Goal: Check status: Check status

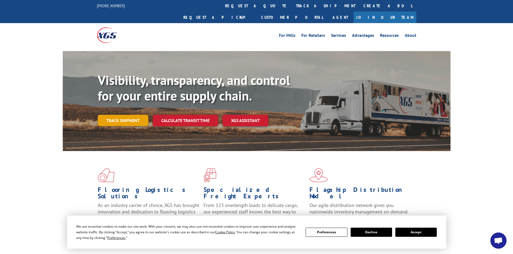
click at [116, 115] on link "Track shipment" at bounding box center [123, 120] width 51 height 11
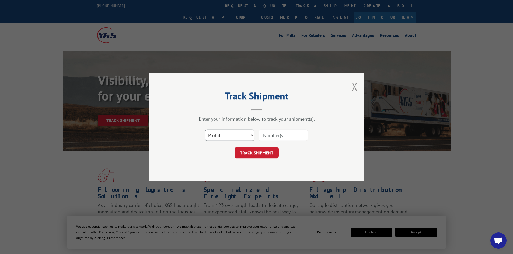
click at [249, 134] on select "Select category... Probill BOL PO" at bounding box center [230, 135] width 50 height 11
select select "bol"
click at [205, 130] on select "Select category... Probill BOL PO" at bounding box center [230, 135] width 50 height 11
click at [289, 135] on input at bounding box center [283, 135] width 50 height 11
type input "54393212"
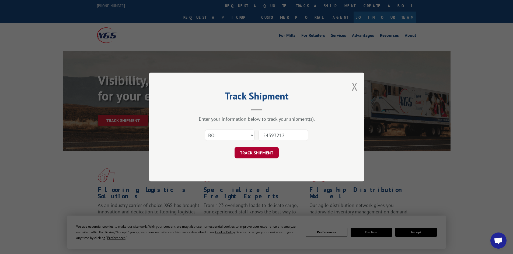
click at [263, 153] on button "TRACK SHIPMENT" at bounding box center [256, 152] width 44 height 11
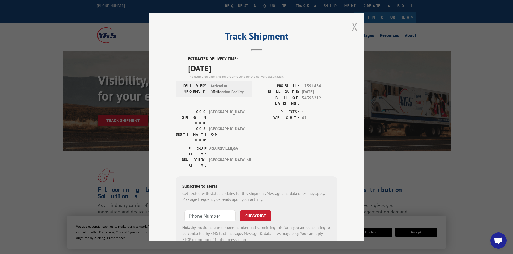
click at [352, 22] on button "Close modal" at bounding box center [355, 26] width 6 height 14
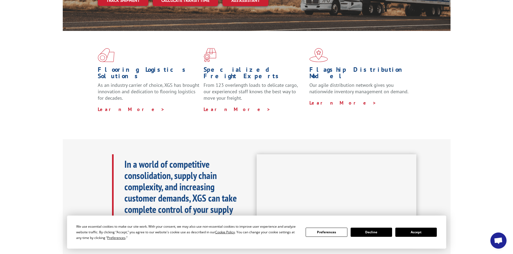
scroll to position [126, 0]
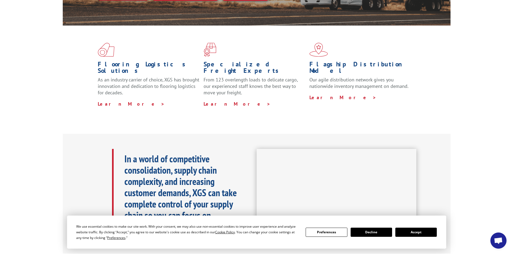
click at [411, 232] on button "Accept" at bounding box center [415, 232] width 41 height 9
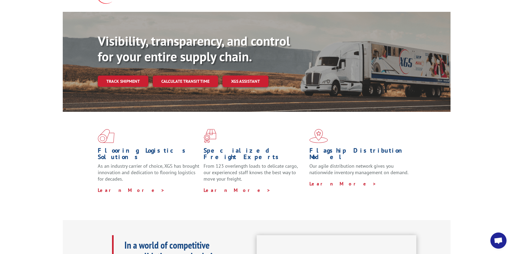
scroll to position [0, 0]
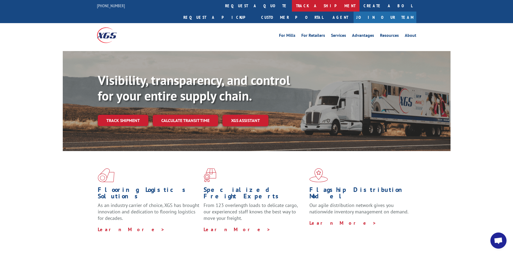
click at [292, 4] on link "track a shipment" at bounding box center [326, 6] width 68 height 12
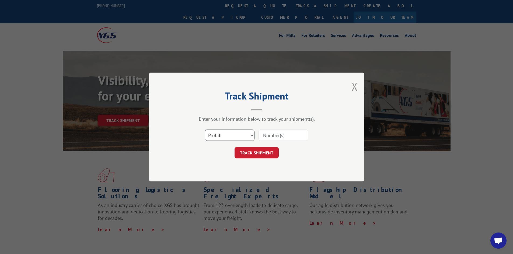
click at [250, 136] on select "Select category... Probill BOL PO" at bounding box center [230, 135] width 50 height 11
select select "bol"
click at [205, 130] on select "Select category... Probill BOL PO" at bounding box center [230, 135] width 50 height 11
click at [280, 134] on input at bounding box center [283, 135] width 50 height 11
type input "54393212"
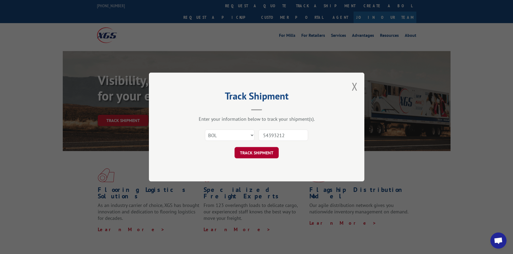
click at [265, 153] on button "TRACK SHIPMENT" at bounding box center [256, 152] width 44 height 11
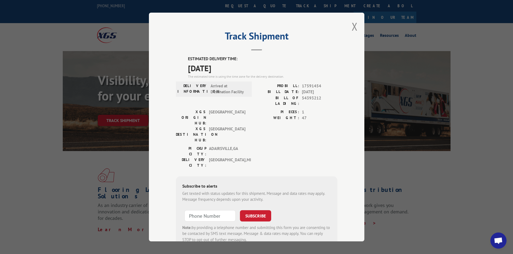
click at [499, 240] on span "Open chat" at bounding box center [498, 242] width 9 height 8
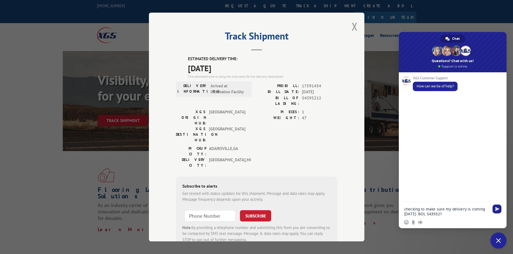
type textarea "checking to make sure my delivery is coming [DATE] BOL 54393212"
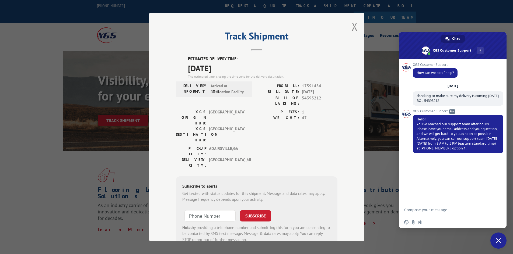
click at [499, 242] on span "Close chat" at bounding box center [498, 240] width 5 height 5
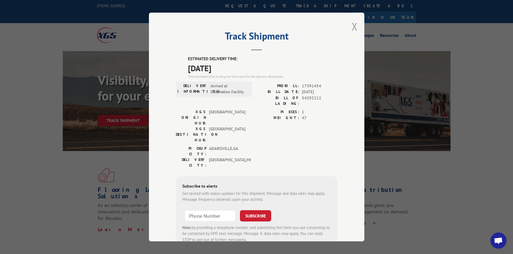
click at [352, 27] on button "Close modal" at bounding box center [355, 26] width 6 height 14
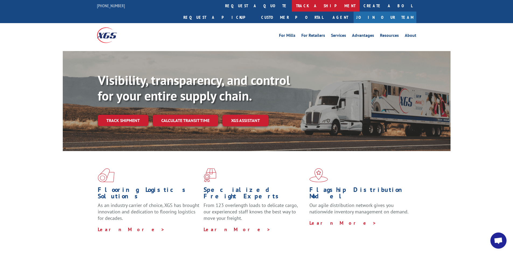
click at [292, 9] on link "track a shipment" at bounding box center [326, 6] width 68 height 12
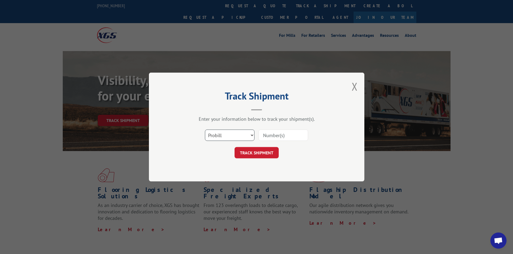
click at [251, 137] on select "Select category... Probill BOL PO" at bounding box center [230, 135] width 50 height 11
select select "bol"
click at [205, 130] on select "Select category... Probill BOL PO" at bounding box center [230, 135] width 50 height 11
click at [275, 136] on input at bounding box center [283, 135] width 50 height 11
type input "54393212"
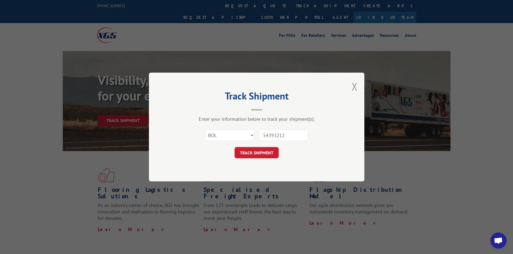
click at [354, 87] on button "Close modal" at bounding box center [355, 86] width 6 height 14
